Goal: Task Accomplishment & Management: Manage account settings

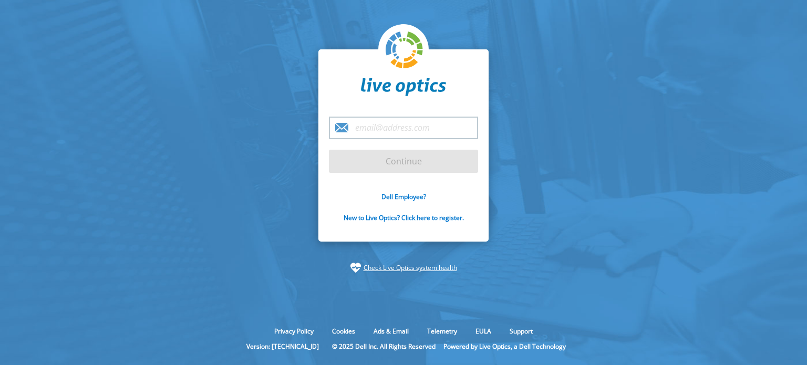
type input "[EMAIL_ADDRESS][DOMAIN_NAME]"
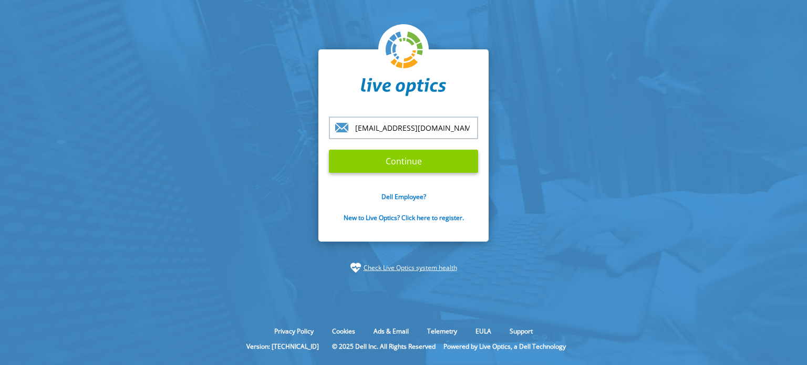
click at [405, 162] on input "Continue" at bounding box center [403, 161] width 149 height 23
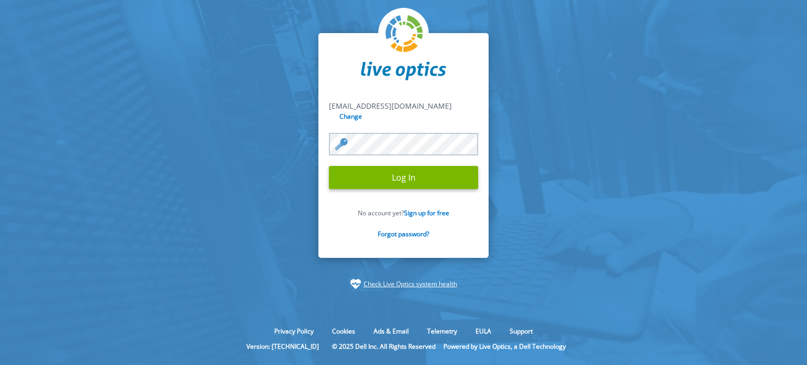
click at [329, 166] on input "Log In" at bounding box center [403, 177] width 149 height 23
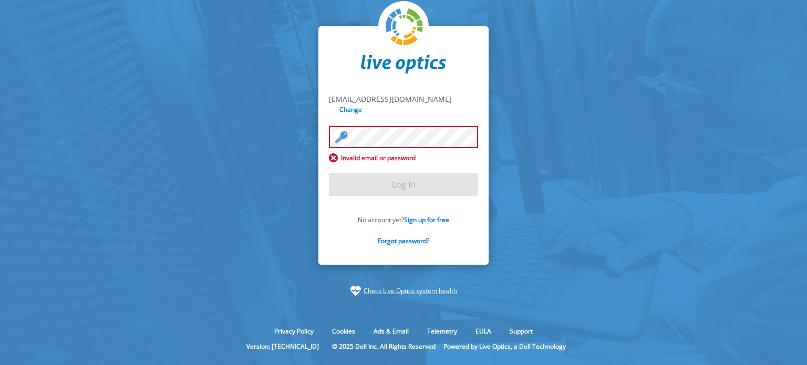
click at [501, 79] on section "nick_parker@shi.com nick_parker@shi.com Change Invalid email or password Log In…" at bounding box center [403, 161] width 807 height 323
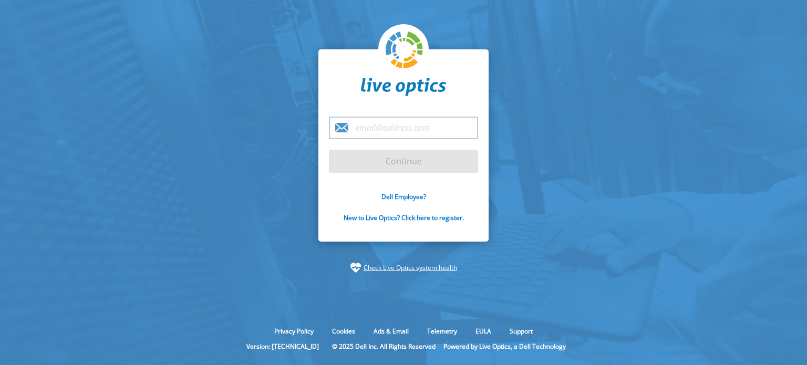
click at [452, 134] on input "email" at bounding box center [403, 128] width 149 height 23
type input "[EMAIL_ADDRESS][DOMAIN_NAME]"
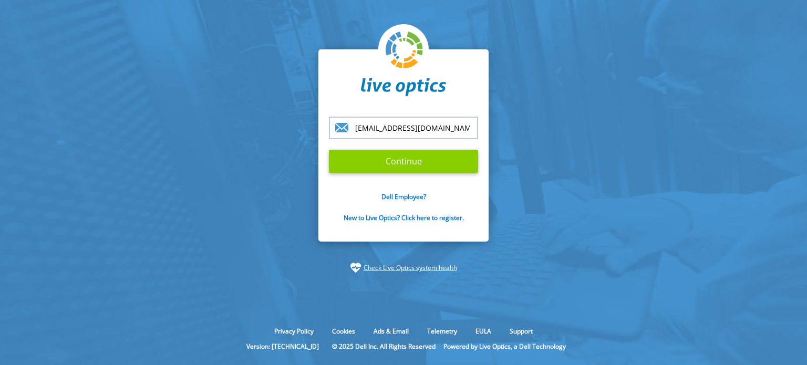
click at [438, 161] on input "Continue" at bounding box center [403, 161] width 149 height 23
click at [417, 166] on input "Continue" at bounding box center [403, 161] width 149 height 23
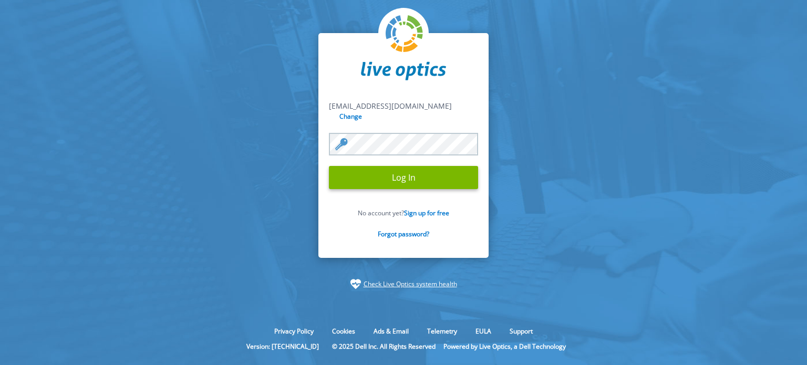
click at [329, 166] on input "Log In" at bounding box center [403, 177] width 149 height 23
click at [392, 172] on input "Log In" at bounding box center [403, 177] width 149 height 23
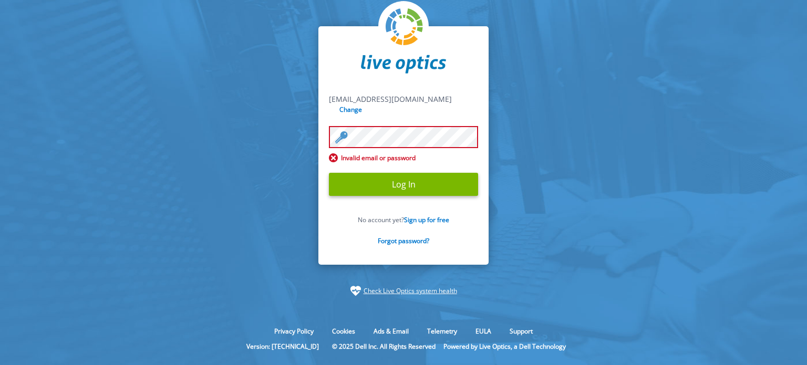
click at [329, 173] on input "Log In" at bounding box center [403, 184] width 149 height 23
click at [399, 179] on input "Log In" at bounding box center [403, 184] width 149 height 23
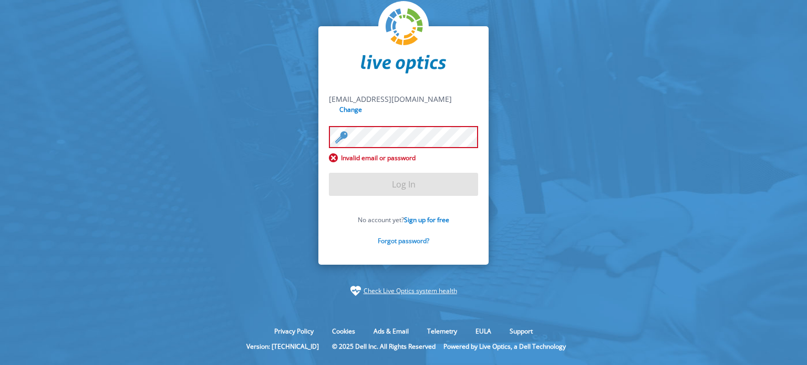
click at [413, 238] on link "Forgot password?" at bounding box center [403, 240] width 51 height 9
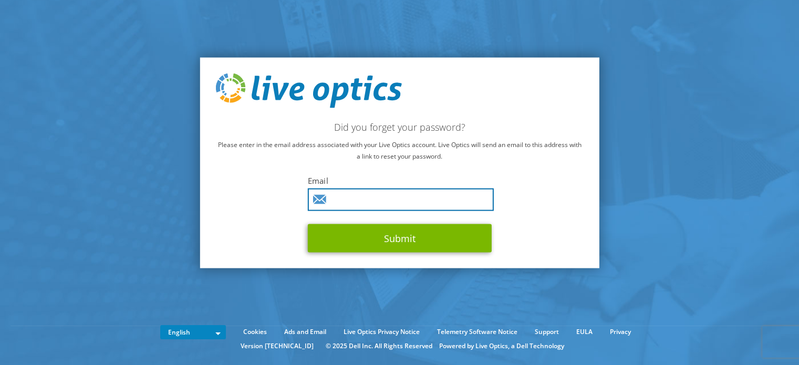
click at [377, 203] on input "text" at bounding box center [401, 199] width 186 height 23
type input "[EMAIL_ADDRESS][DOMAIN_NAME]"
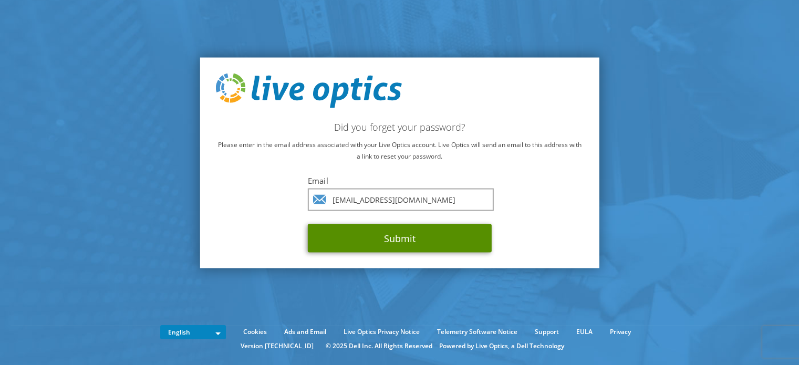
click at [389, 240] on button "Submit" at bounding box center [400, 238] width 184 height 28
